Goal: Task Accomplishment & Management: Use online tool/utility

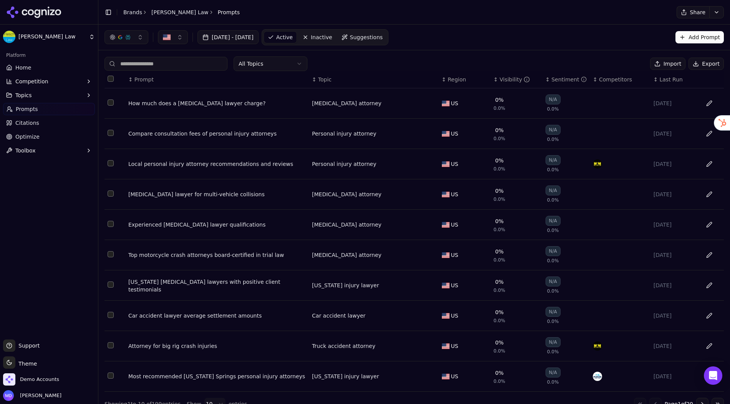
click at [128, 16] on li "Brands" at bounding box center [132, 12] width 19 height 8
click at [127, 9] on link "Brands" at bounding box center [132, 12] width 19 height 6
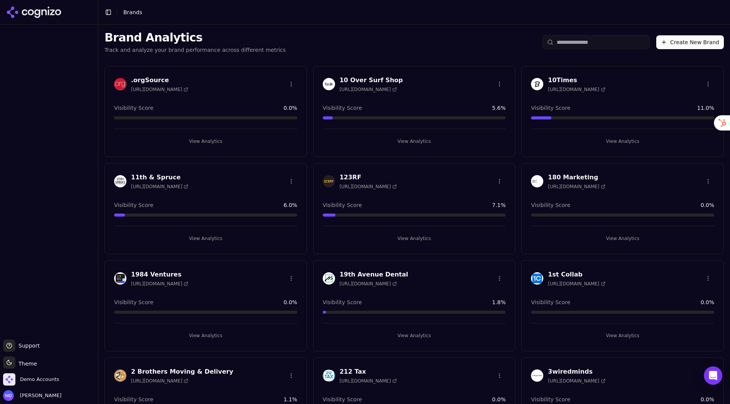
click at [572, 46] on input "search" at bounding box center [596, 42] width 108 height 14
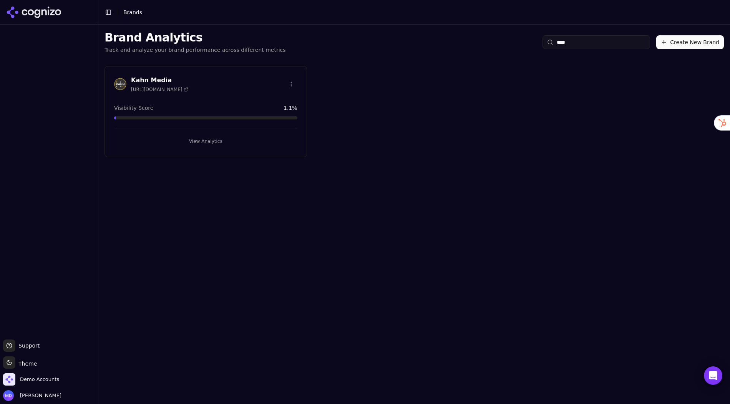
type input "****"
click at [227, 138] on button "View Analytics" at bounding box center [205, 141] width 183 height 12
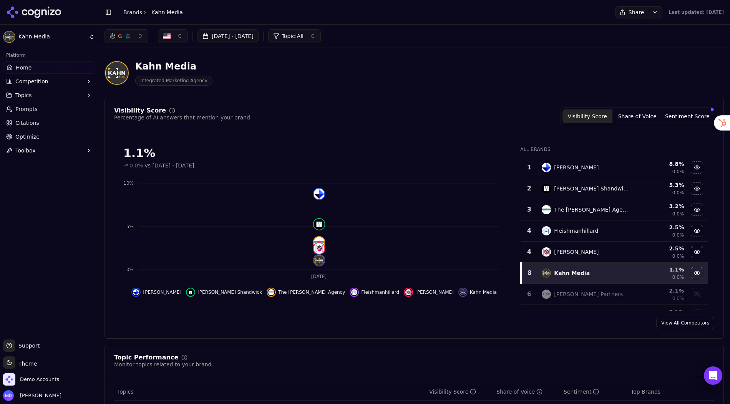
click at [16, 129] on ul "Home Competition Topics Prompts Citations Optimize Toolbox" at bounding box center [49, 108] width 92 height 95
click at [19, 135] on span "Optimize" at bounding box center [27, 137] width 24 height 8
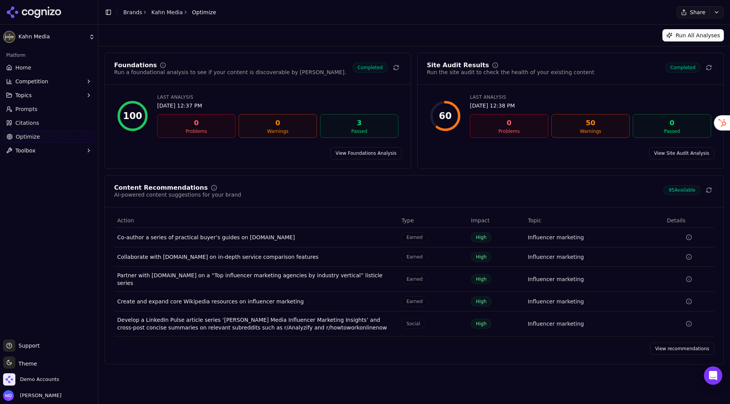
click at [661, 343] on link "View recommendations" at bounding box center [682, 349] width 64 height 12
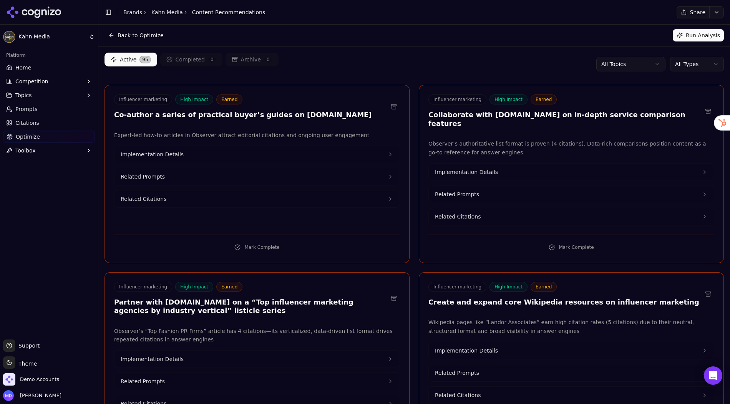
click at [683, 65] on html "[PERSON_NAME] Media Platform Home Competition Topics Prompts Citations Optimize…" at bounding box center [365, 202] width 730 height 404
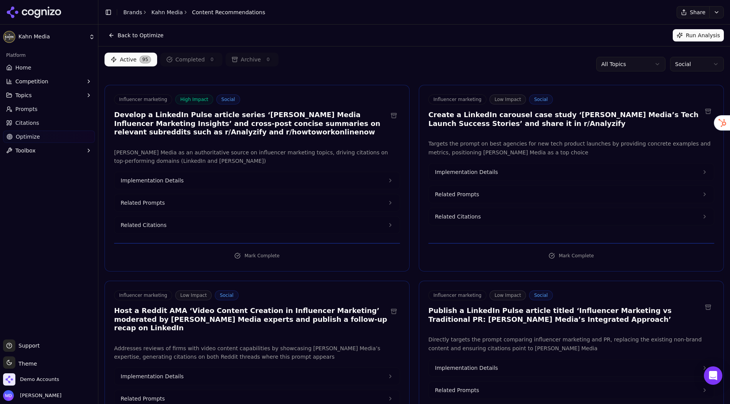
click at [685, 68] on html "[PERSON_NAME] Media Platform Home Competition Topics Prompts Citations Optimize…" at bounding box center [365, 202] width 730 height 404
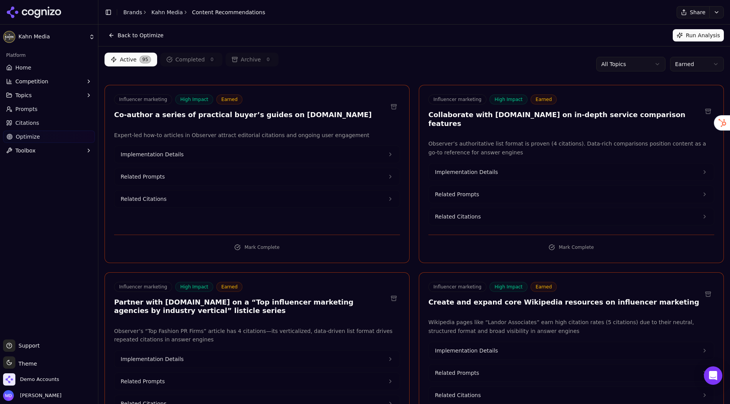
click at [681, 67] on html "[PERSON_NAME] Media Platform Home Competition Topics Prompts Citations Optimize…" at bounding box center [365, 202] width 730 height 404
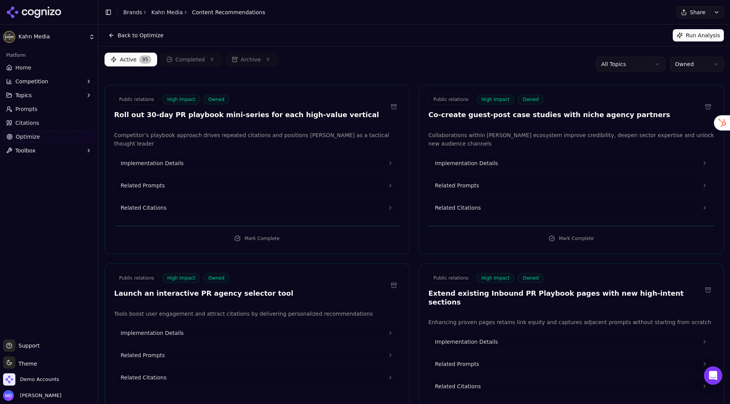
click at [35, 70] on link "Home" at bounding box center [49, 67] width 92 height 12
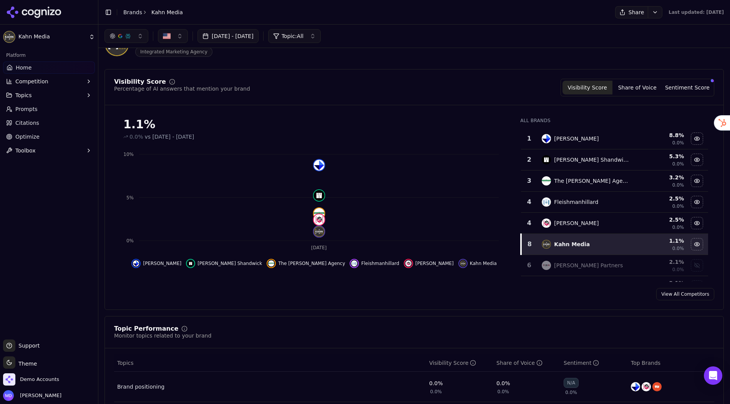
scroll to position [40, 0]
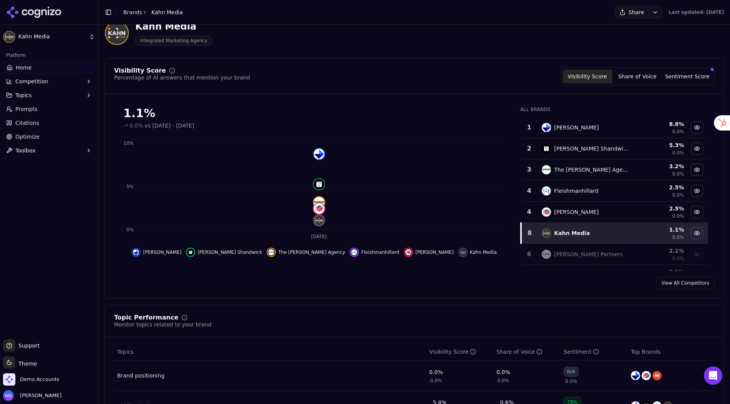
click at [689, 73] on button "Sentiment Score" at bounding box center [687, 77] width 50 height 14
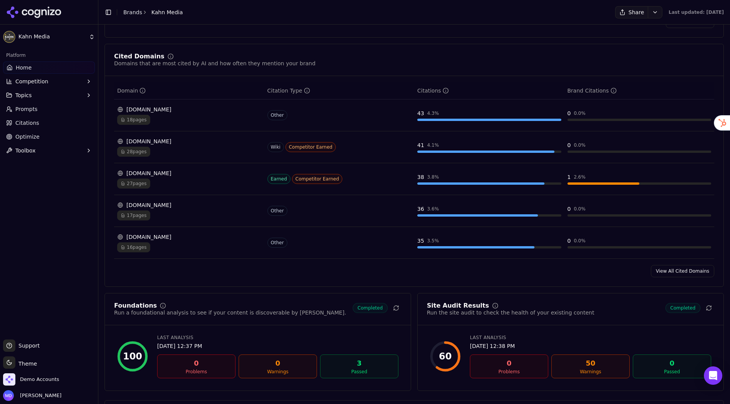
scroll to position [789, 0]
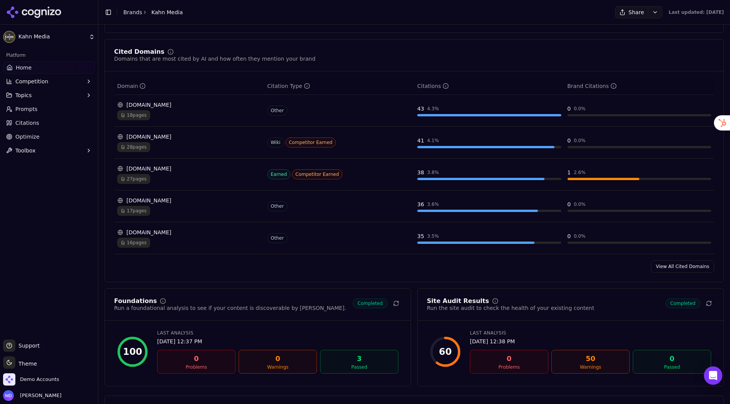
click at [226, 110] on div "18 pages" at bounding box center [189, 115] width 144 height 10
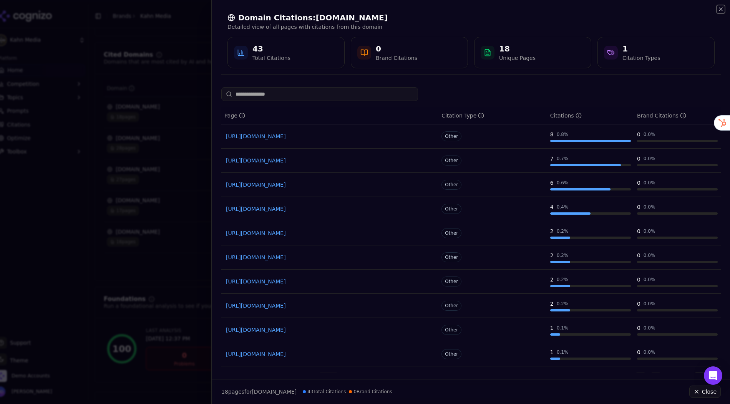
click at [721, 9] on icon "button" at bounding box center [721, 9] width 6 height 6
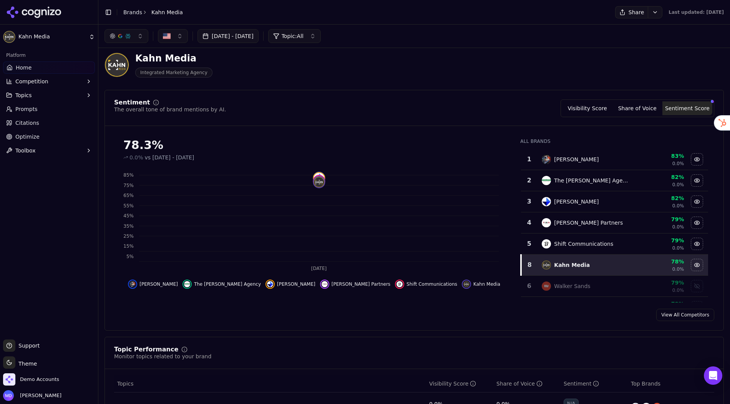
scroll to position [0, 0]
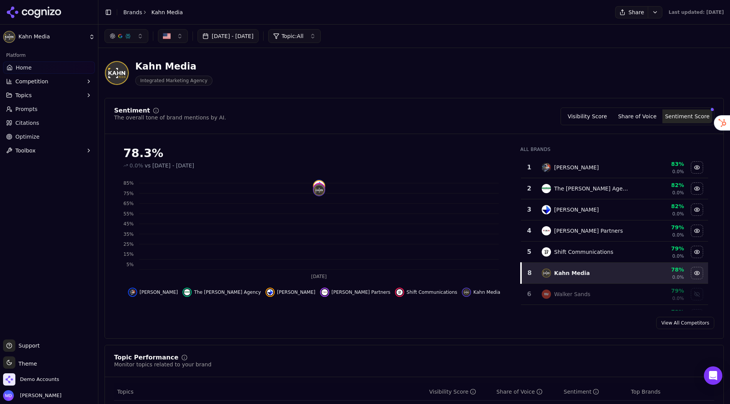
click at [59, 83] on button "Competition" at bounding box center [49, 81] width 92 height 12
click at [37, 116] on span "Explore" at bounding box center [49, 118] width 67 height 8
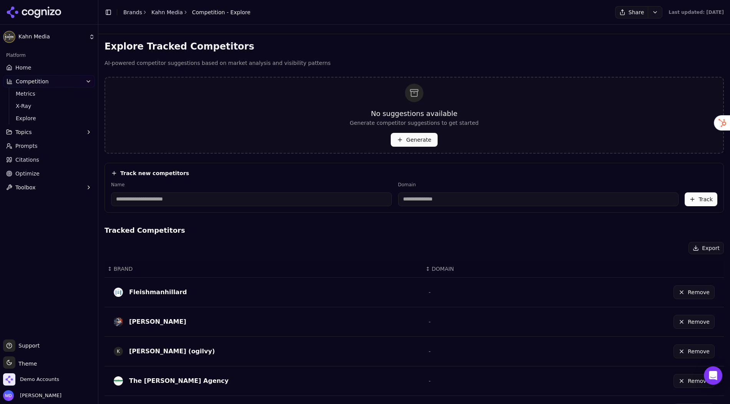
click at [46, 171] on link "Optimize" at bounding box center [49, 173] width 92 height 12
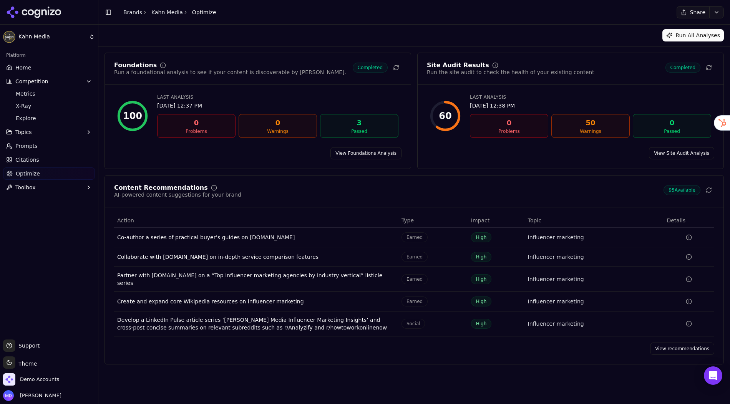
click at [661, 343] on link "View recommendations" at bounding box center [682, 349] width 64 height 12
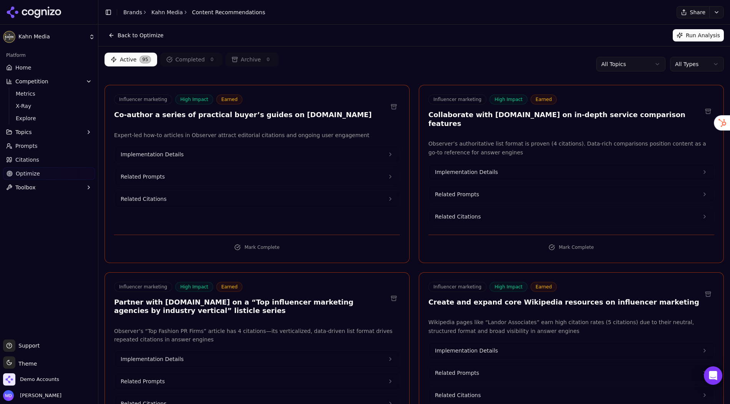
click at [607, 59] on html "[PERSON_NAME] Media Platform Home Competition Metrics X-Ray Explore Topics Prom…" at bounding box center [365, 202] width 730 height 404
click at [532, 64] on html "[PERSON_NAME] Media Platform Home Competition Metrics X-Ray Explore Topics Prom…" at bounding box center [365, 202] width 730 height 404
click at [693, 68] on html "[PERSON_NAME] Media Platform Home Competition Metrics X-Ray Explore Topics Prom…" at bounding box center [365, 202] width 730 height 404
click at [430, 63] on html "[PERSON_NAME] Media Platform Home Competition Metrics X-Ray Explore Topics Prom…" at bounding box center [365, 202] width 730 height 404
click at [172, 154] on span "Implementation Details" at bounding box center [152, 155] width 63 height 8
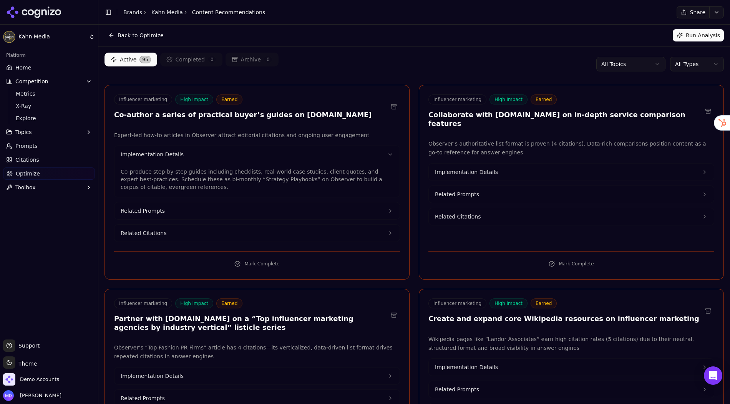
click at [172, 235] on button "Related Citations" at bounding box center [256, 233] width 285 height 17
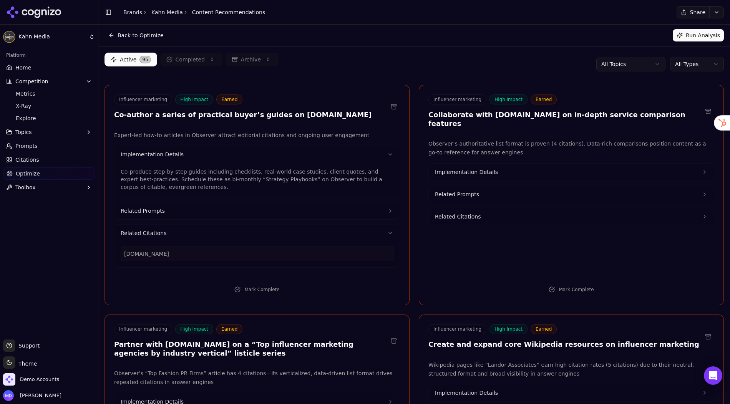
click at [699, 67] on html "[PERSON_NAME] Media Platform Home Competition Metrics X-Ray Explore Topics Prom…" at bounding box center [365, 202] width 730 height 404
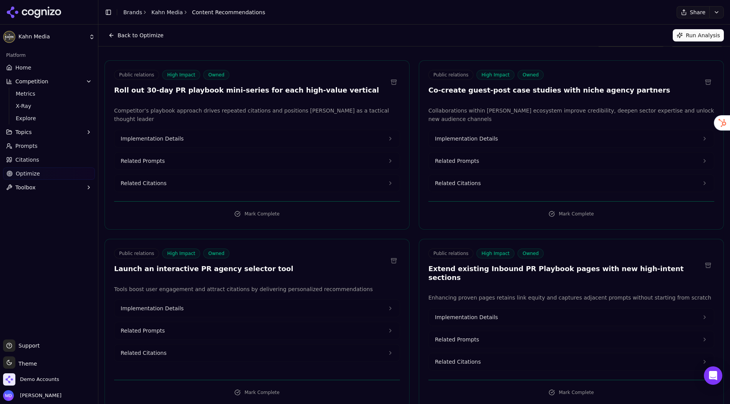
scroll to position [25, 0]
click at [38, 69] on link "Home" at bounding box center [49, 67] width 92 height 12
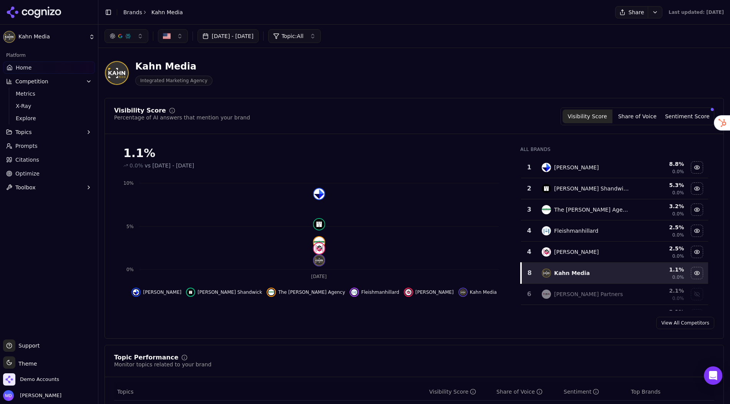
click at [47, 141] on link "Prompts" at bounding box center [49, 146] width 92 height 12
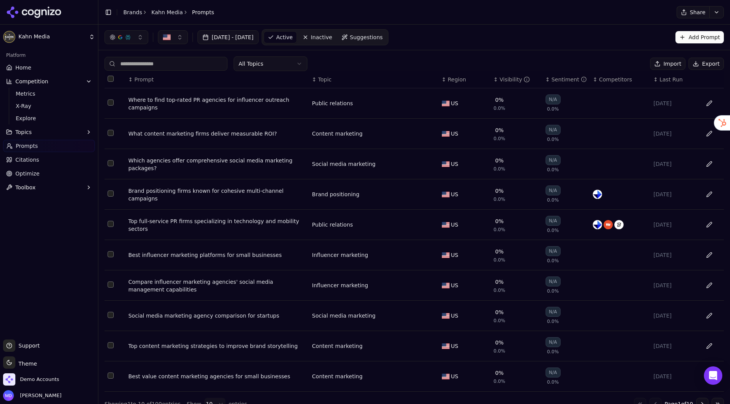
click at [383, 35] on span "Suggestions" at bounding box center [366, 37] width 33 height 8
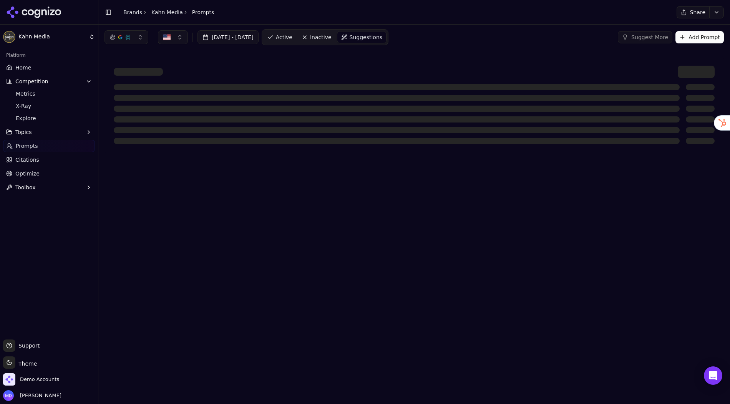
click at [699, 40] on button "Add Prompt" at bounding box center [699, 37] width 48 height 12
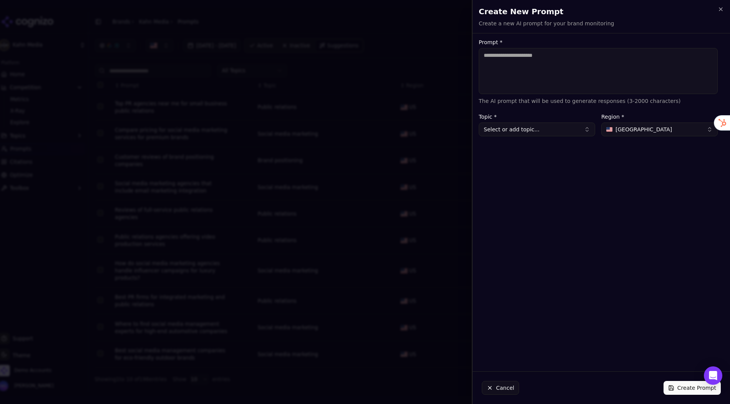
click at [544, 132] on button "Select or add topic..." at bounding box center [537, 130] width 116 height 14
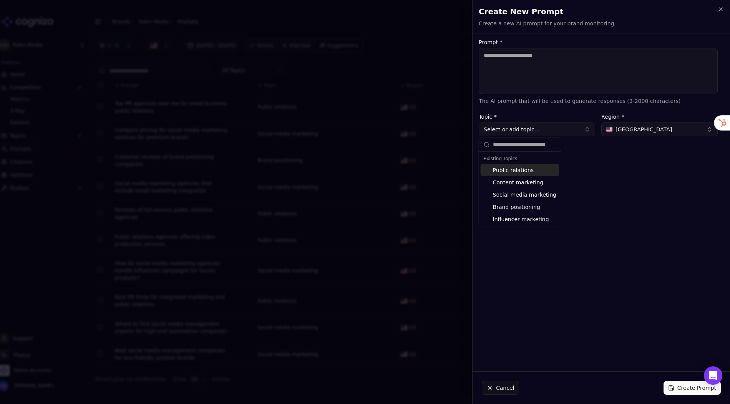
click at [720, 13] on h2 "Create New Prompt" at bounding box center [601, 11] width 245 height 11
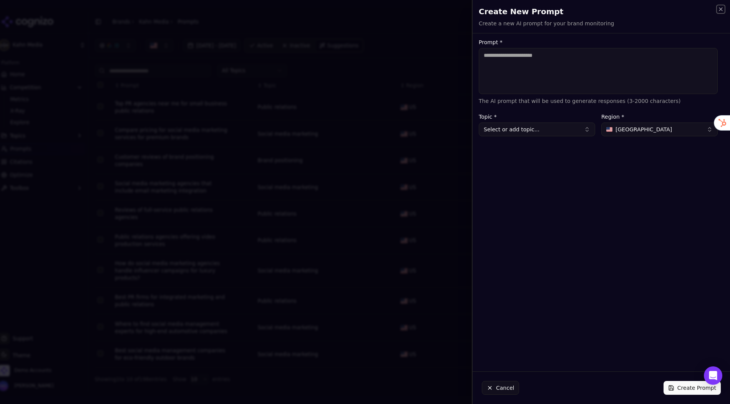
click at [720, 10] on icon "button" at bounding box center [721, 9] width 6 height 6
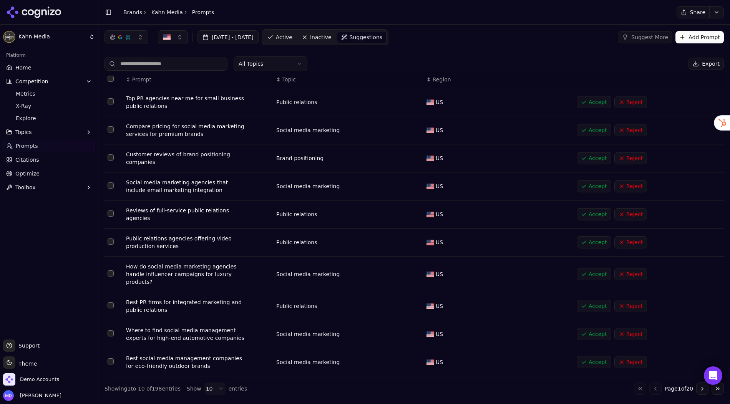
click at [50, 68] on link "Home" at bounding box center [49, 67] width 92 height 12
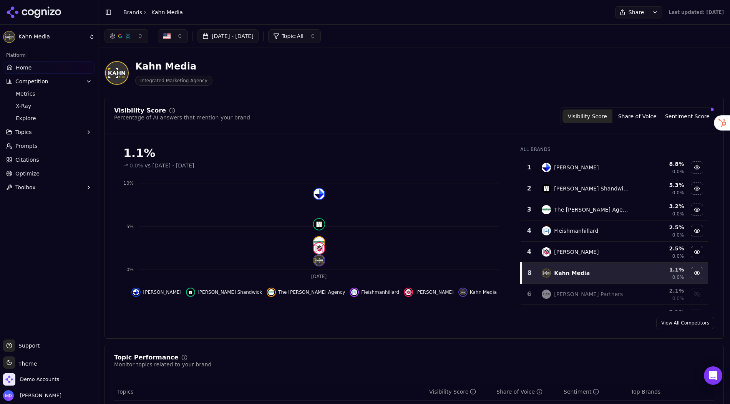
click at [617, 12] on button "Share" at bounding box center [631, 12] width 33 height 12
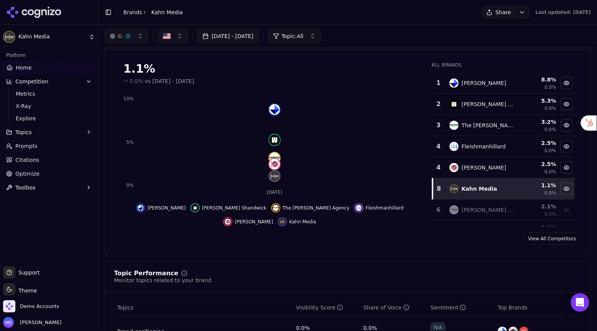
scroll to position [83, 0]
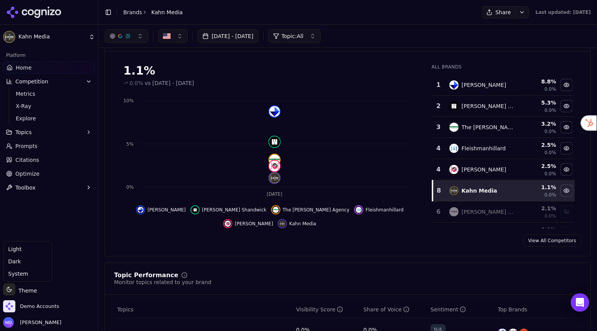
click at [31, 289] on html "[PERSON_NAME] Media Platform Home Competition Metrics X-Ray Explore Topics Prom…" at bounding box center [298, 165] width 597 height 331
click at [30, 252] on div "Light" at bounding box center [27, 249] width 45 height 12
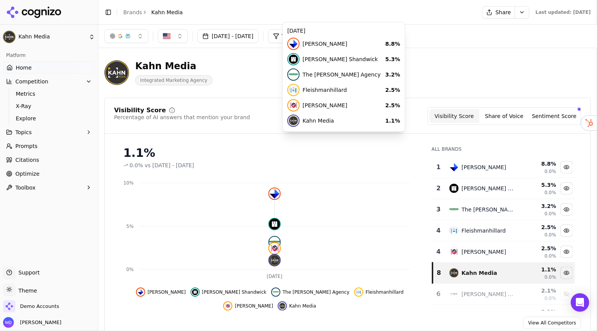
scroll to position [0, 0]
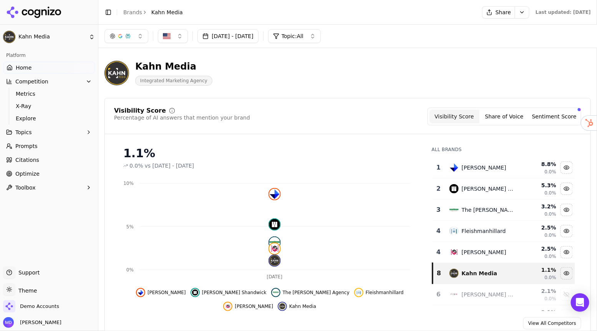
click at [21, 147] on span "Prompts" at bounding box center [26, 146] width 22 height 8
